Goal: Information Seeking & Learning: Learn about a topic

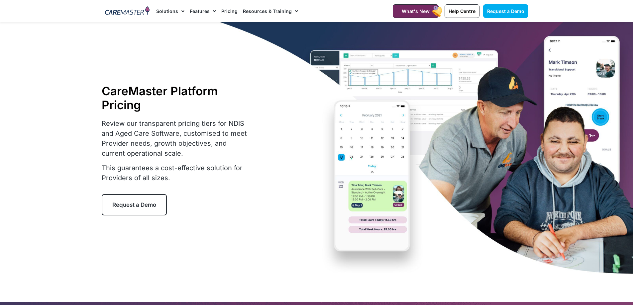
click at [213, 12] on span "Menu" at bounding box center [213, 11] width 6 height 11
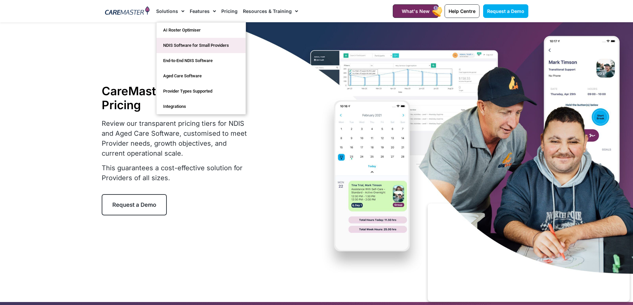
click at [177, 43] on link "NDIS Software for Small Providers" at bounding box center [200, 45] width 89 height 15
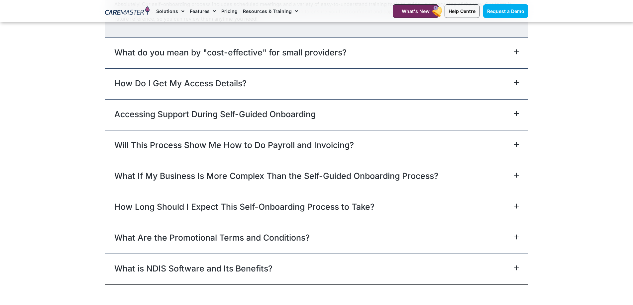
scroll to position [3090, 0]
